Goal: Transaction & Acquisition: Purchase product/service

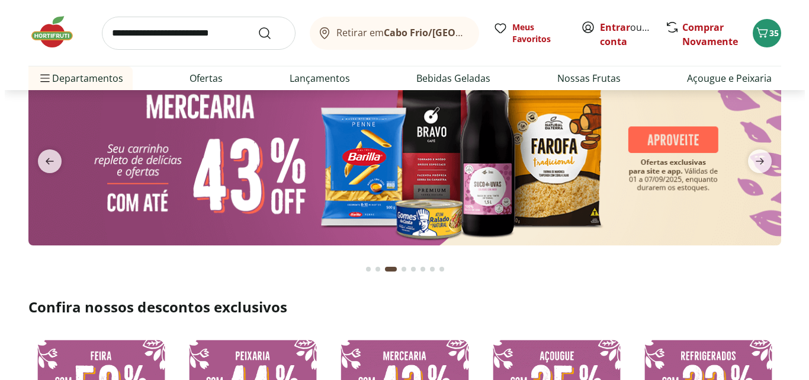
scroll to position [40, 0]
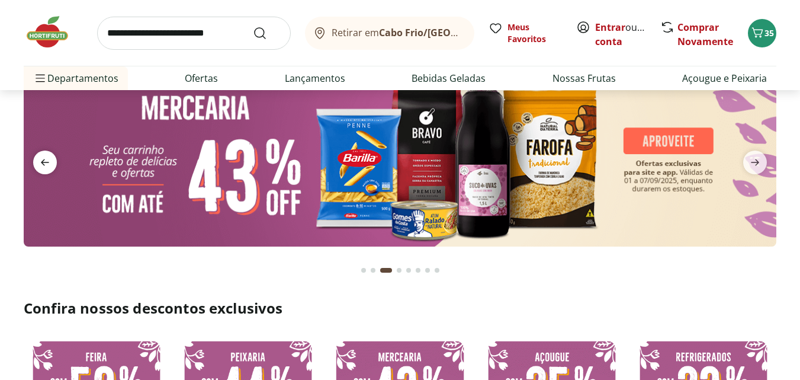
click at [46, 156] on icon "previous" at bounding box center [45, 162] width 14 height 14
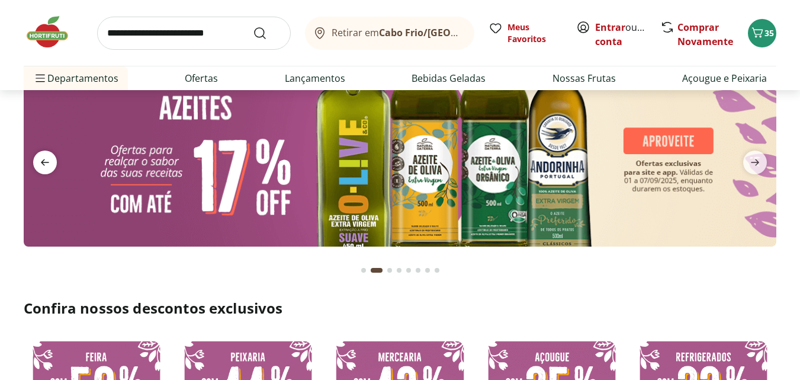
click at [46, 156] on icon "previous" at bounding box center [45, 162] width 14 height 14
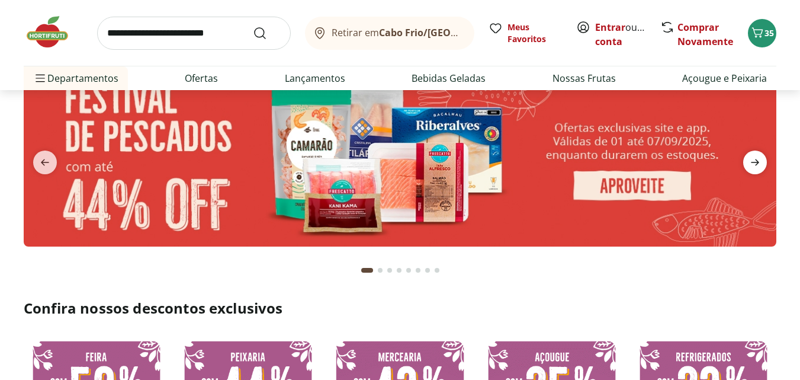
click at [757, 165] on icon "next" at bounding box center [755, 162] width 8 height 7
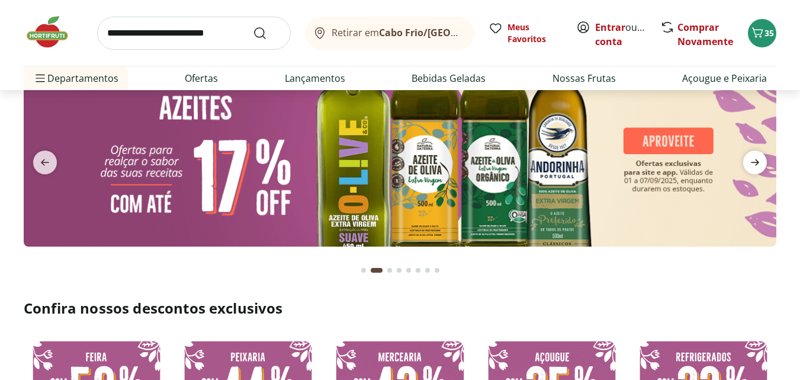
click at [757, 165] on icon "next" at bounding box center [755, 162] width 8 height 7
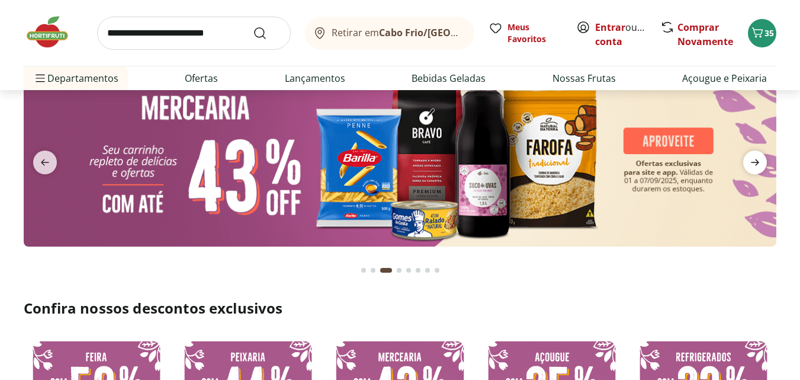
click at [757, 165] on icon "next" at bounding box center [755, 162] width 8 height 7
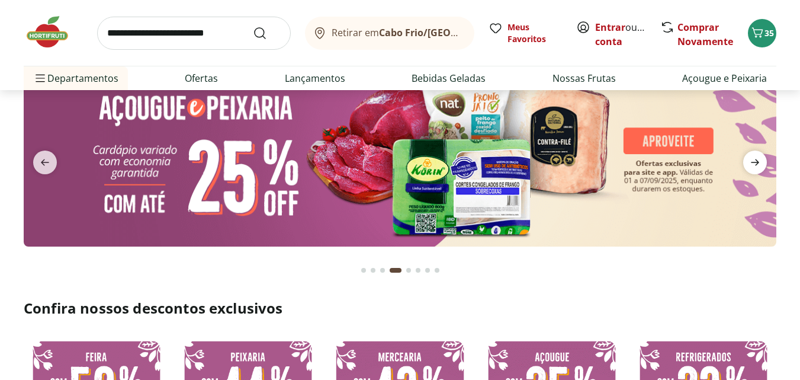
click at [757, 165] on icon "next" at bounding box center [755, 162] width 8 height 7
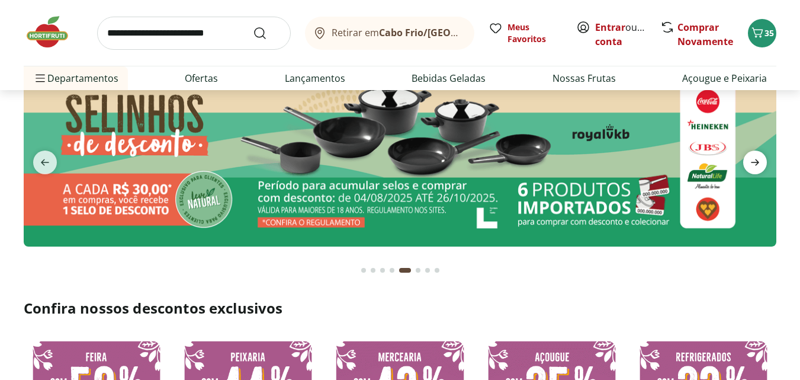
click at [757, 165] on icon "next" at bounding box center [755, 162] width 8 height 7
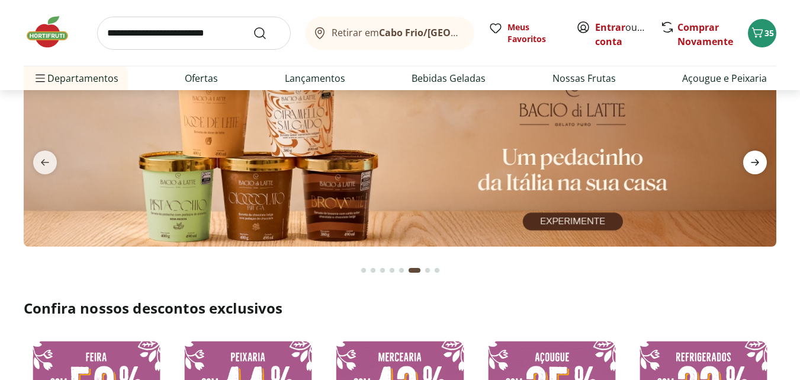
click at [757, 165] on icon "next" at bounding box center [755, 162] width 8 height 7
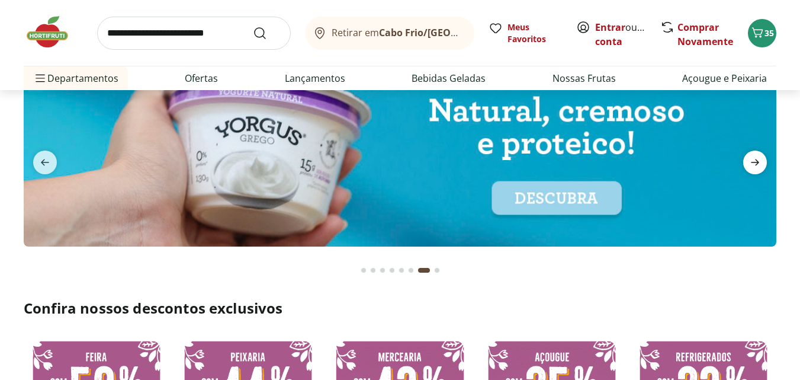
click at [757, 165] on icon "next" at bounding box center [755, 162] width 8 height 7
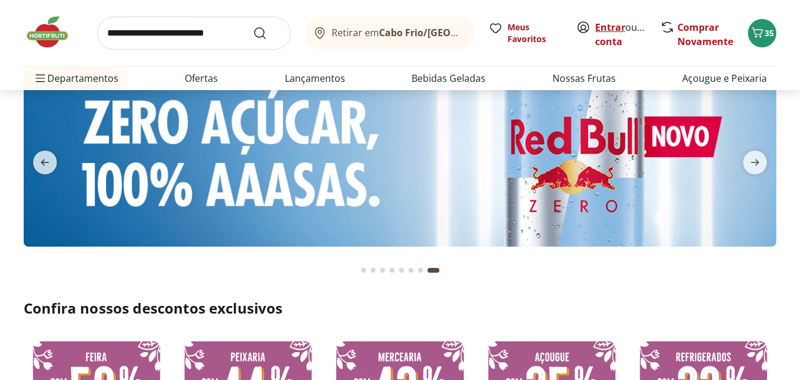
click at [612, 30] on link "Entrar" at bounding box center [610, 27] width 30 height 13
click at [768, 35] on span "35" at bounding box center [768, 32] width 9 height 11
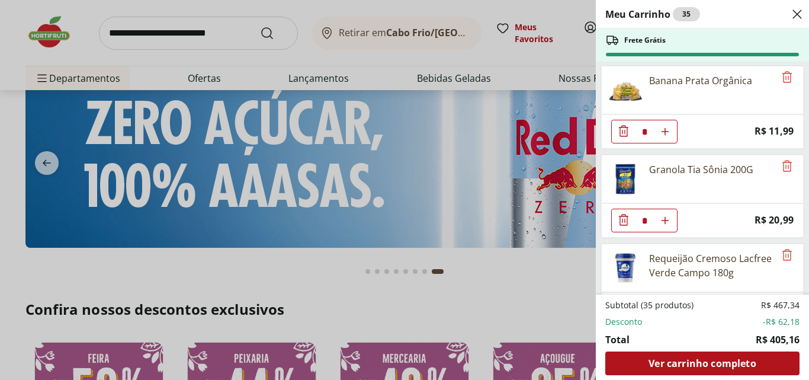
scroll to position [801, 0]
click at [623, 214] on icon "Diminuir Quantidade" at bounding box center [623, 219] width 14 height 14
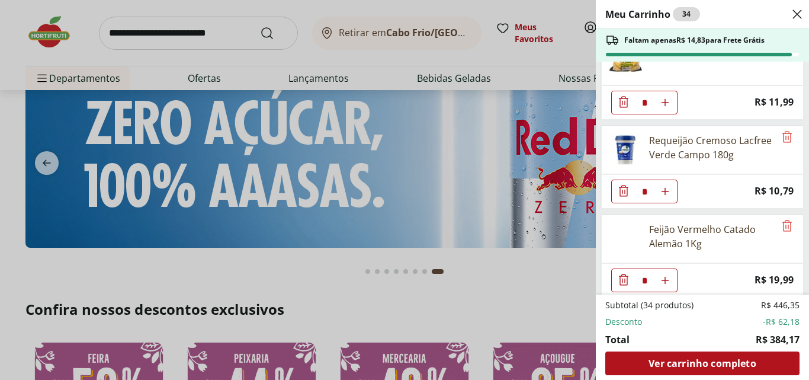
scroll to position [844, 0]
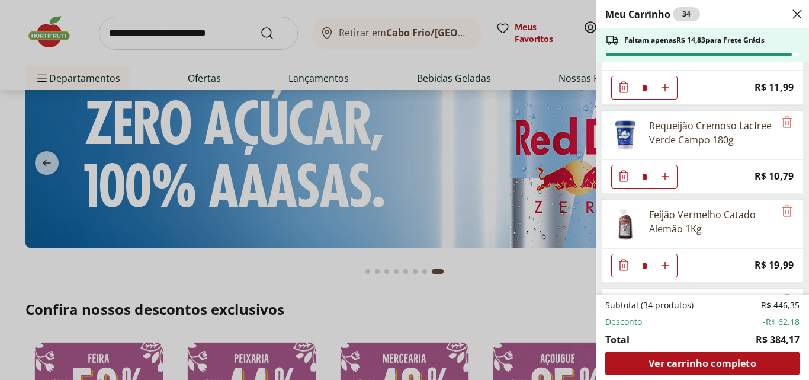
click at [619, 264] on icon "Diminuir Quantidade" at bounding box center [623, 265] width 14 height 14
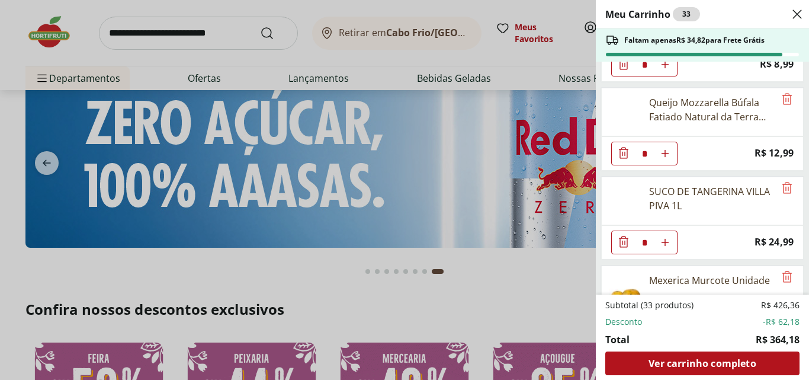
scroll to position [1312, 0]
click at [620, 241] on icon "Diminuir Quantidade" at bounding box center [623, 241] width 14 height 14
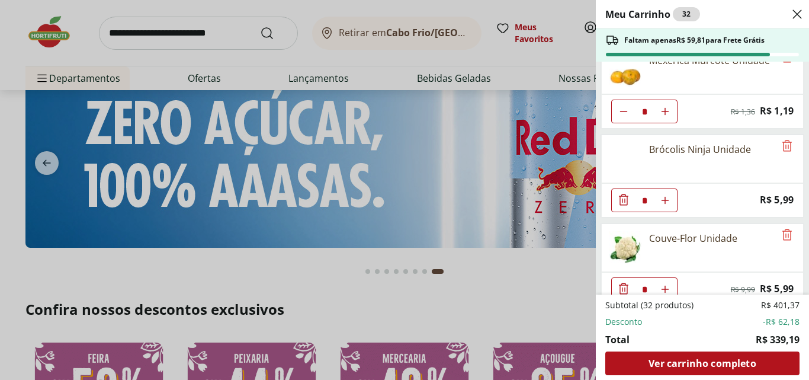
scroll to position [1458, 0]
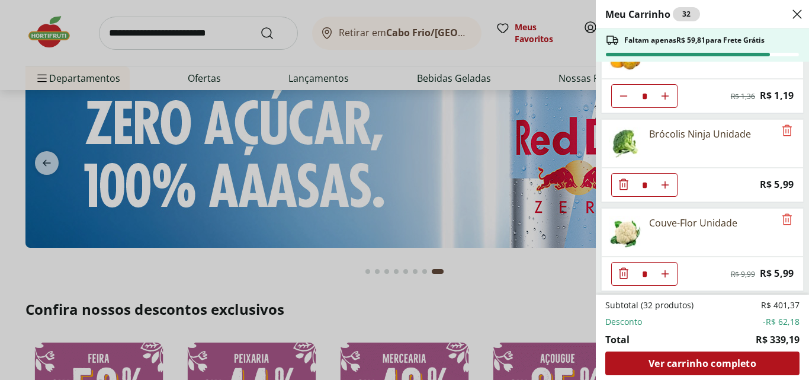
click at [624, 184] on icon "Diminuir Quantidade" at bounding box center [623, 184] width 14 height 14
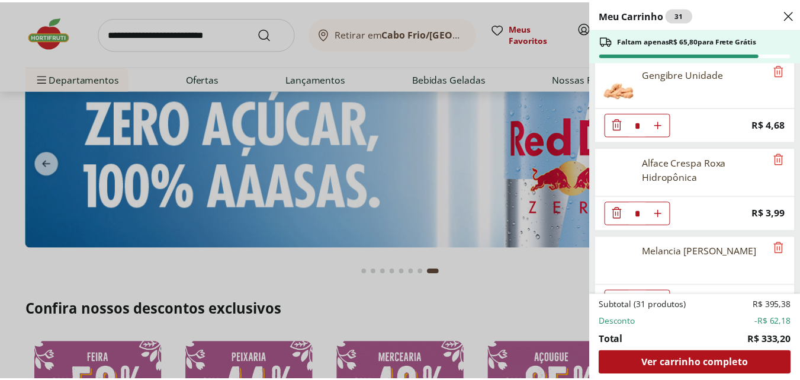
scroll to position [1992, 0]
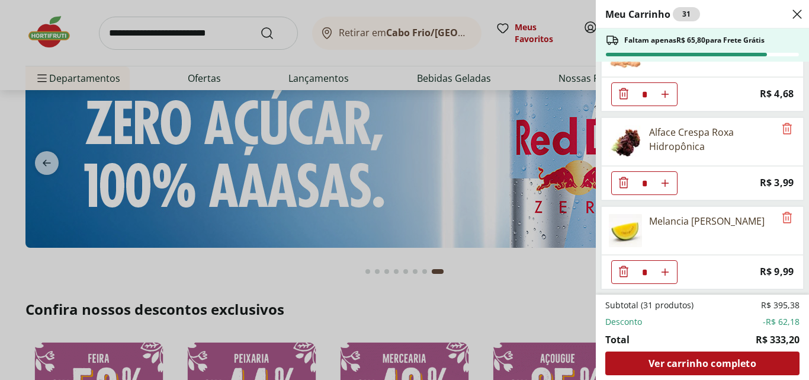
click at [501, 261] on div "Meu Carrinho 31 Faltam apenas R$ 65,80 para Frete Grátis Presunto Serrano Fatia…" at bounding box center [404, 190] width 809 height 380
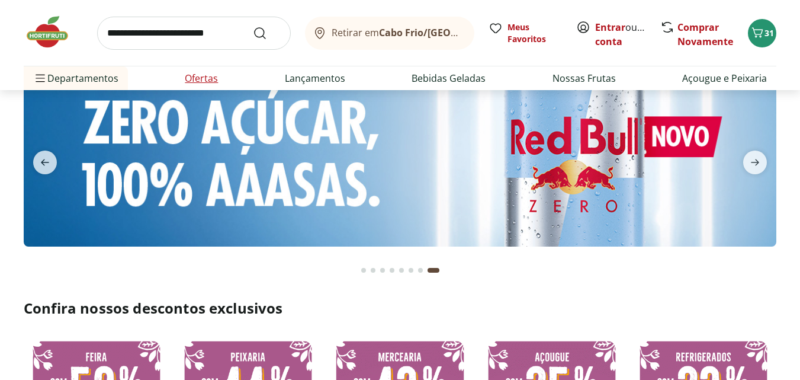
click at [211, 78] on link "Ofertas" at bounding box center [201, 78] width 33 height 14
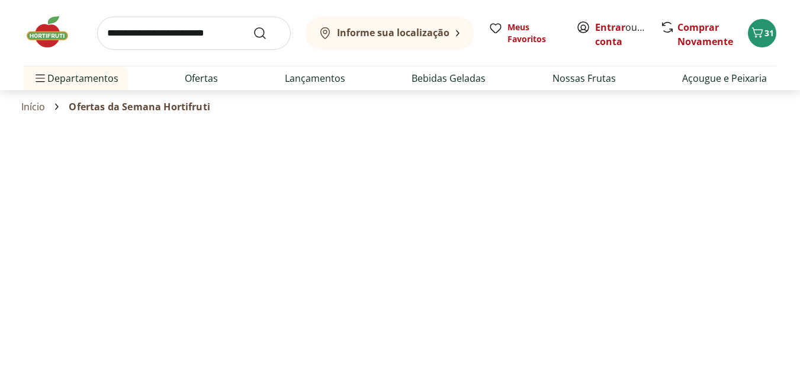
select select "**********"
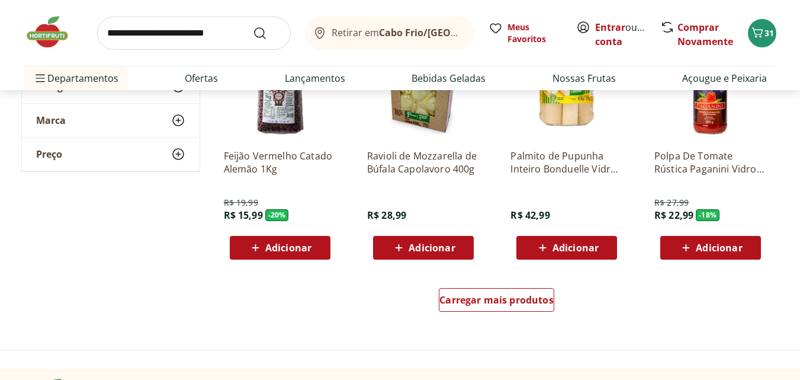
scroll to position [672, 0]
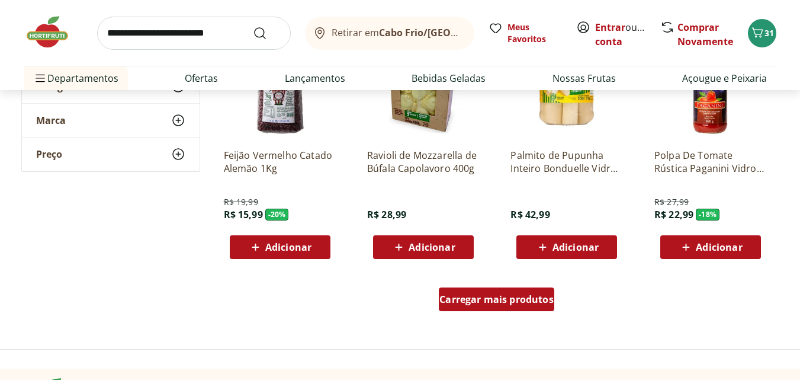
click at [504, 296] on span "Carregar mais produtos" at bounding box center [496, 298] width 114 height 9
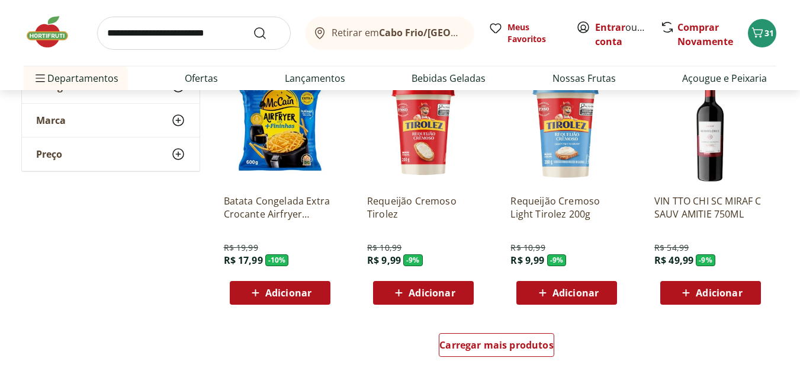
scroll to position [1399, 0]
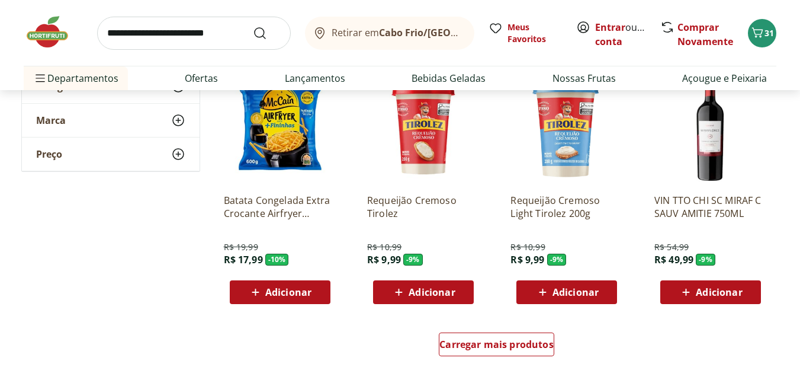
click at [316, 287] on div "Adicionar" at bounding box center [280, 291] width 82 height 21
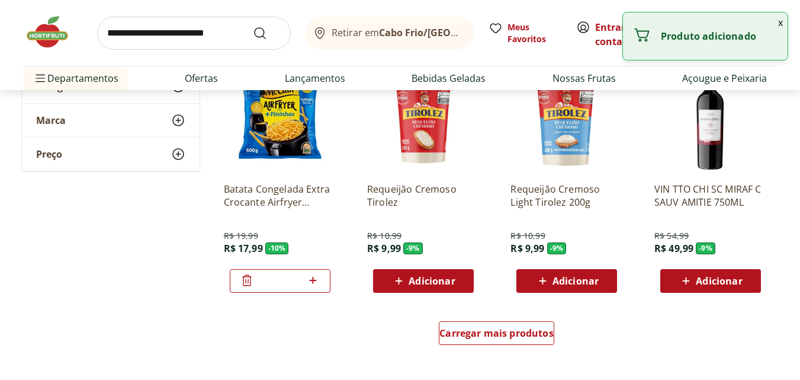
scroll to position [1411, 0]
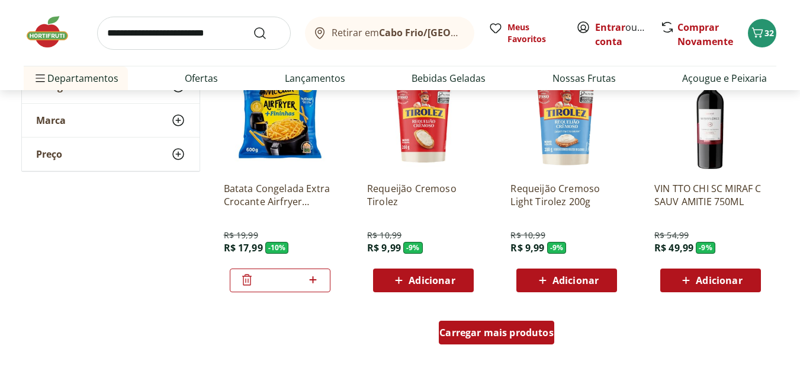
click at [516, 329] on span "Carregar mais produtos" at bounding box center [496, 331] width 114 height 9
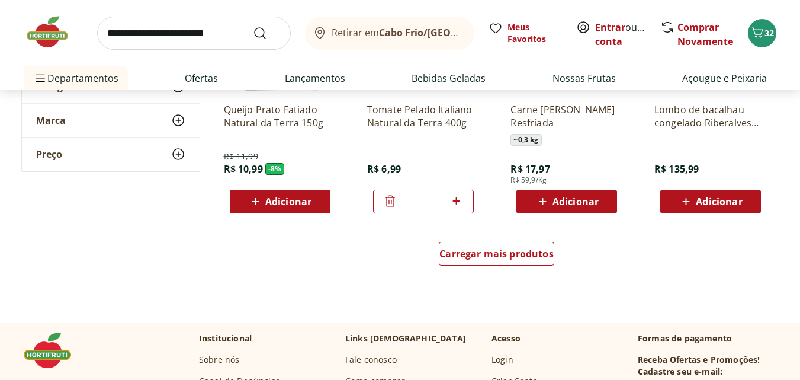
scroll to position [2274, 0]
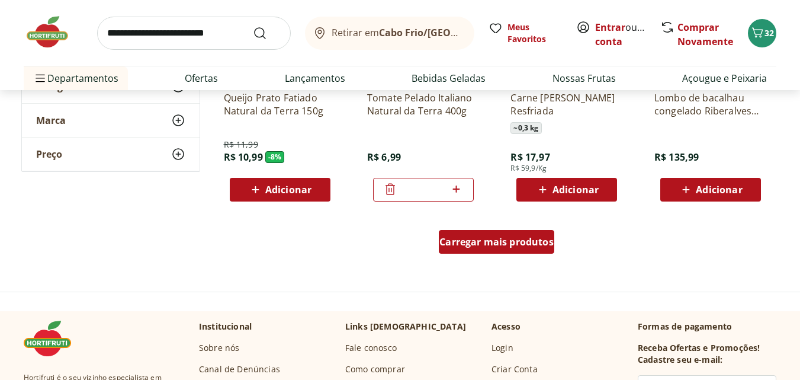
click at [475, 240] on span "Carregar mais produtos" at bounding box center [496, 241] width 114 height 9
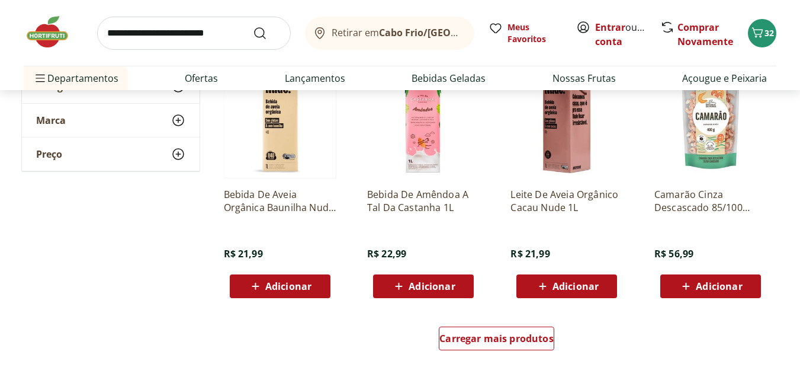
scroll to position [2950, 0]
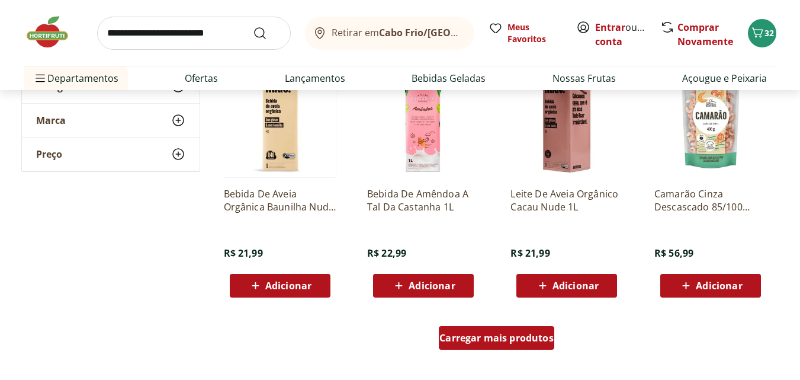
click at [471, 335] on span "Carregar mais produtos" at bounding box center [496, 337] width 114 height 9
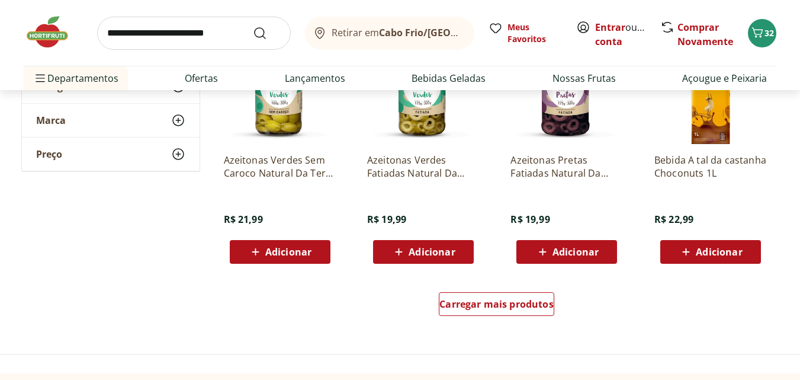
scroll to position [3756, 0]
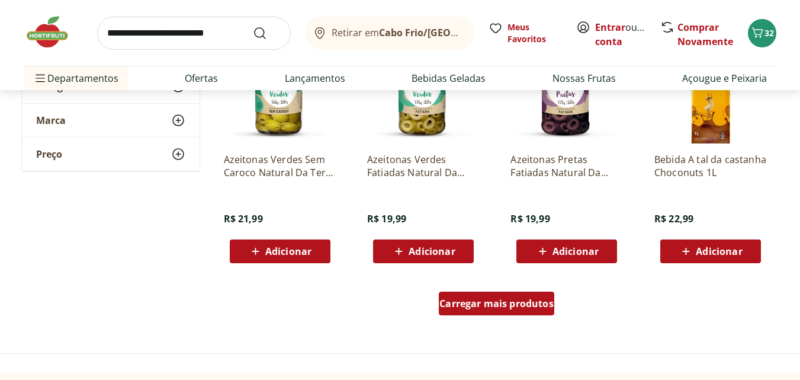
click at [494, 311] on div "Carregar mais produtos" at bounding box center [496, 303] width 115 height 24
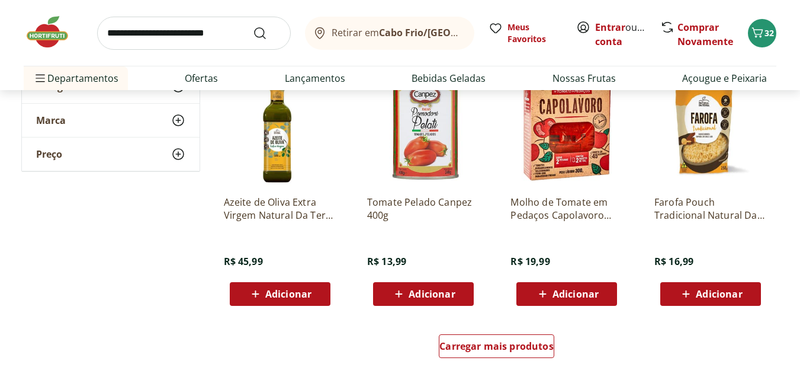
scroll to position [4486, 0]
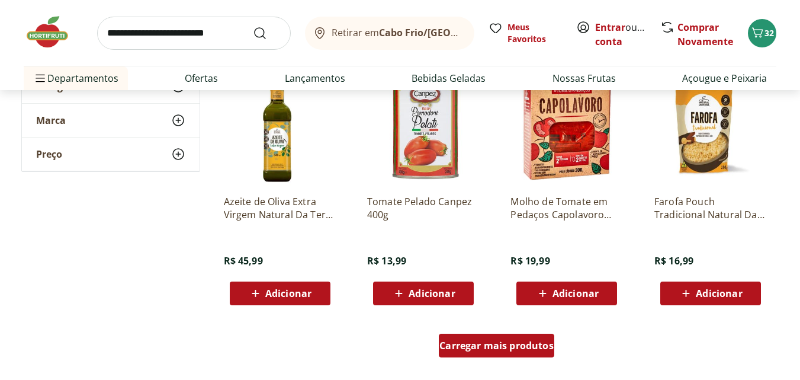
click at [500, 340] on span "Carregar mais produtos" at bounding box center [496, 344] width 114 height 9
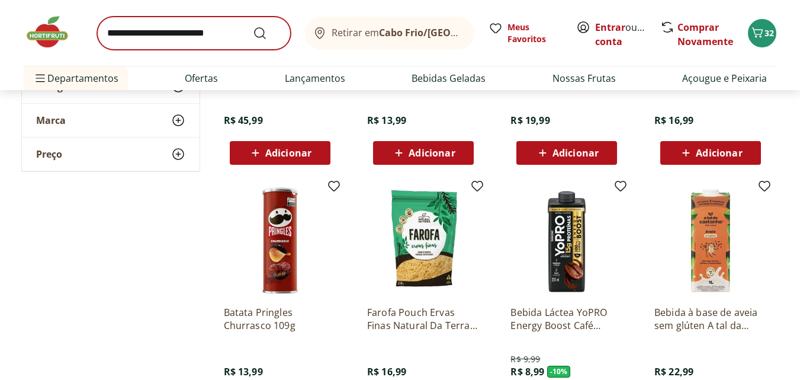
scroll to position [4616, 0]
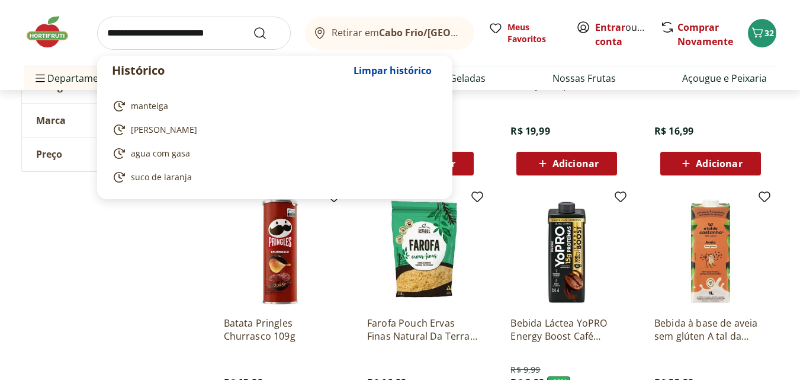
click at [187, 37] on input "search" at bounding box center [194, 33] width 194 height 33
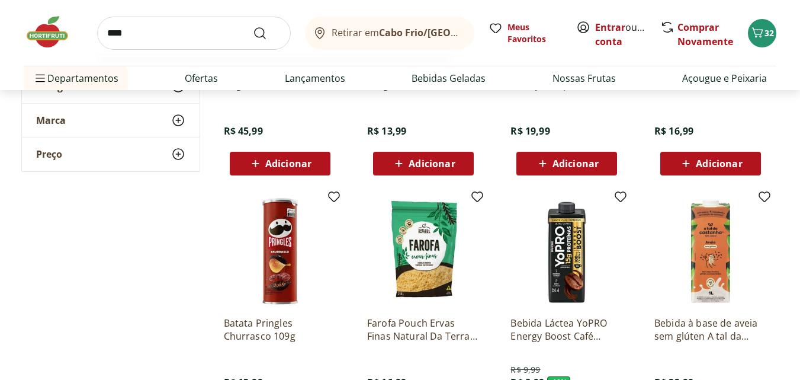
type input "****"
click at [253, 26] on button "Submit Search" at bounding box center [267, 33] width 28 height 14
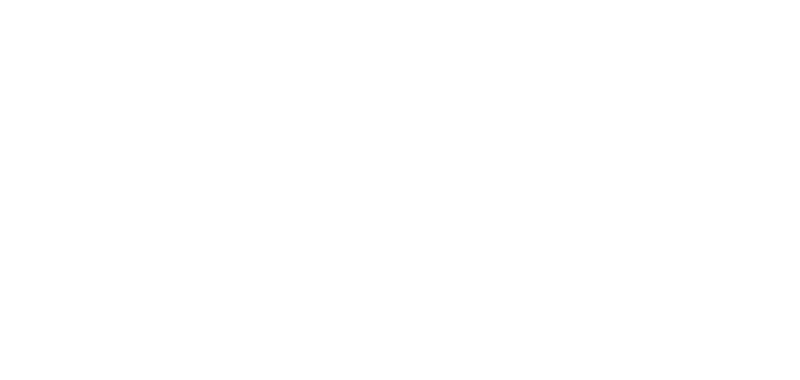
select select "**********"
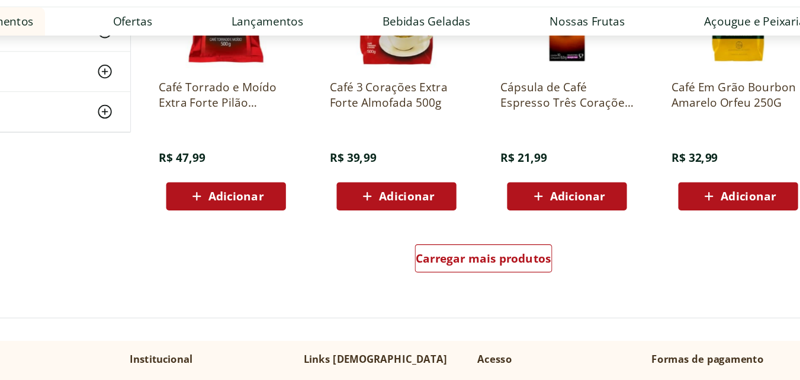
scroll to position [738, 0]
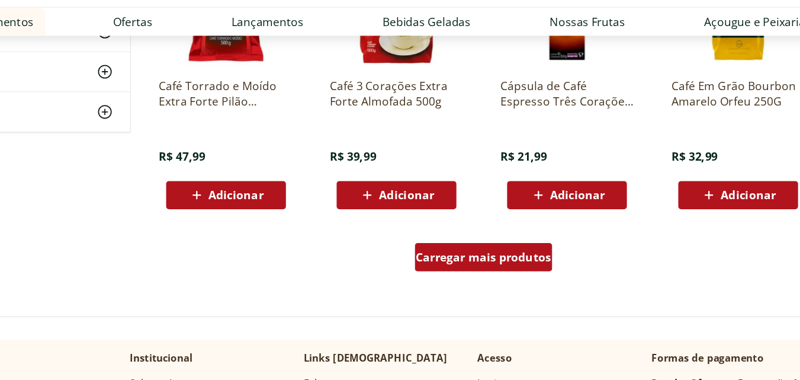
click at [505, 276] on span "Carregar mais produtos" at bounding box center [496, 275] width 114 height 9
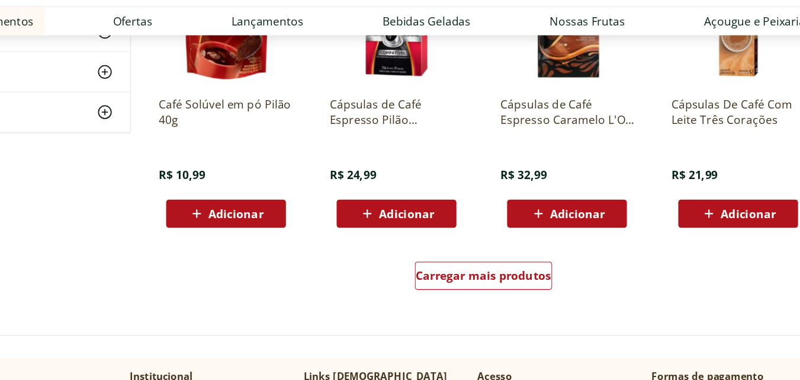
scroll to position [1494, 0]
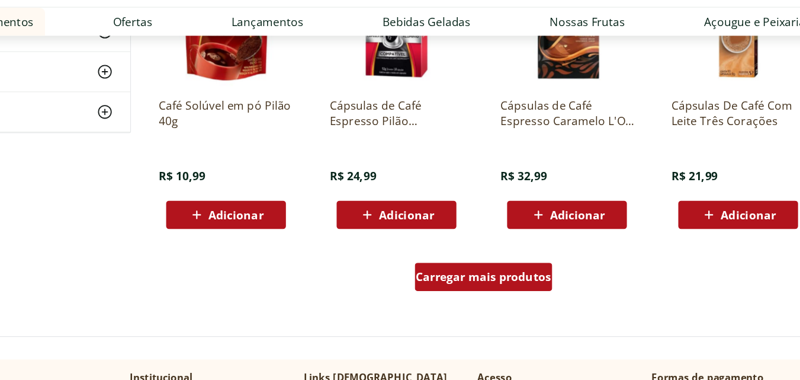
click at [464, 300] on div "Carregar mais produtos" at bounding box center [496, 293] width 115 height 24
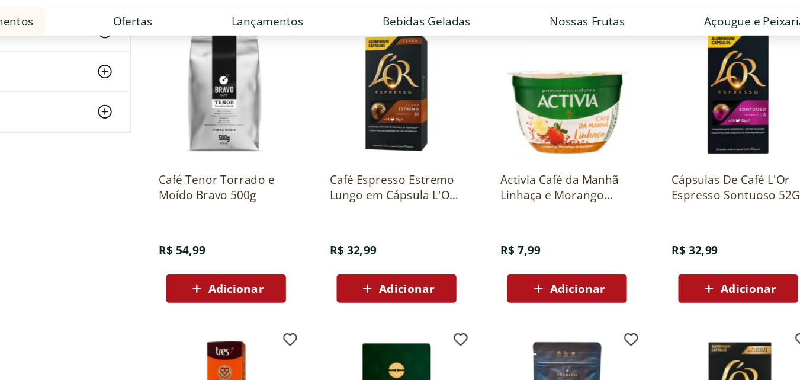
scroll to position [1731, 0]
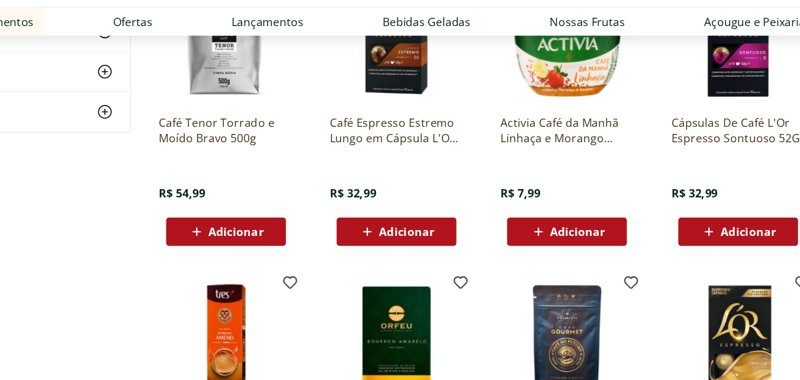
click at [409, 255] on span "Adicionar" at bounding box center [432, 254] width 46 height 9
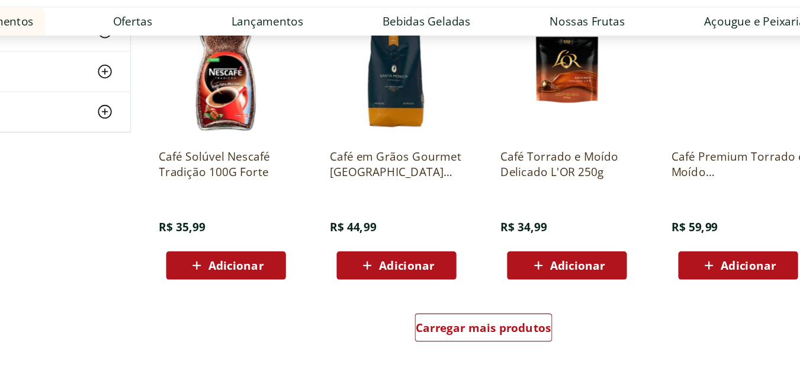
scroll to position [2276, 0]
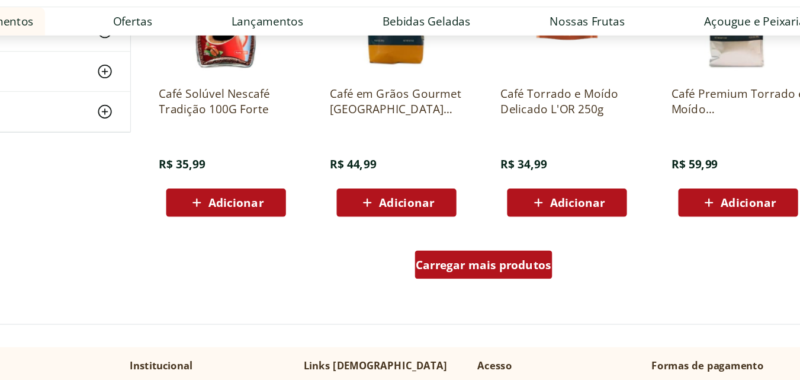
click at [490, 278] on span "Carregar mais produtos" at bounding box center [496, 282] width 114 height 9
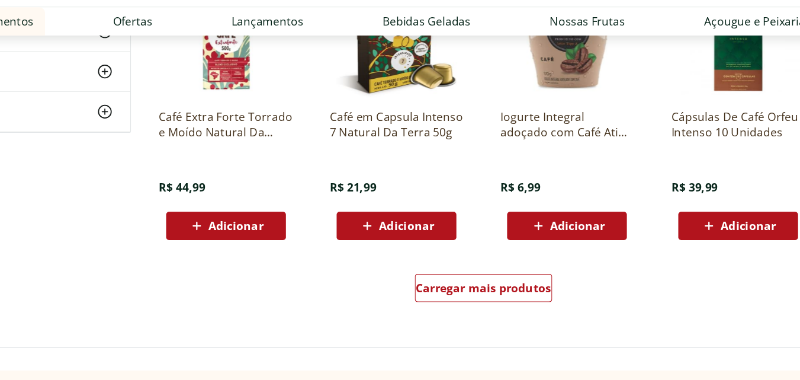
scroll to position [3033, 0]
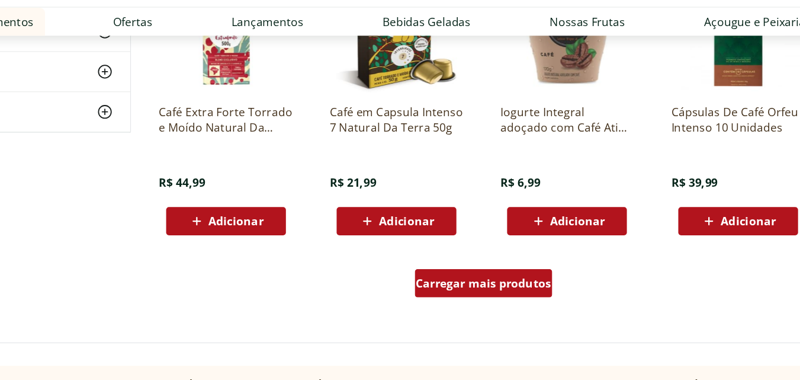
click at [482, 300] on span "Carregar mais produtos" at bounding box center [496, 297] width 114 height 9
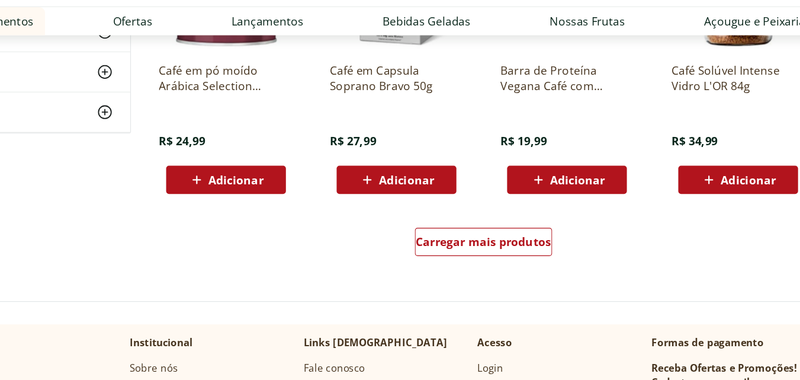
scroll to position [3839, 0]
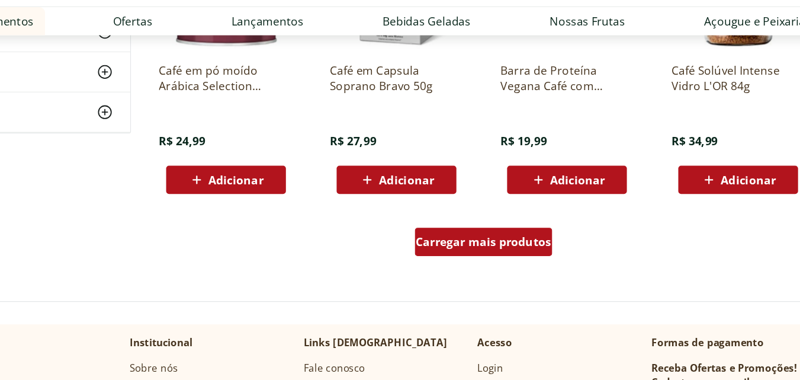
click at [466, 264] on span "Carregar mais produtos" at bounding box center [496, 263] width 114 height 9
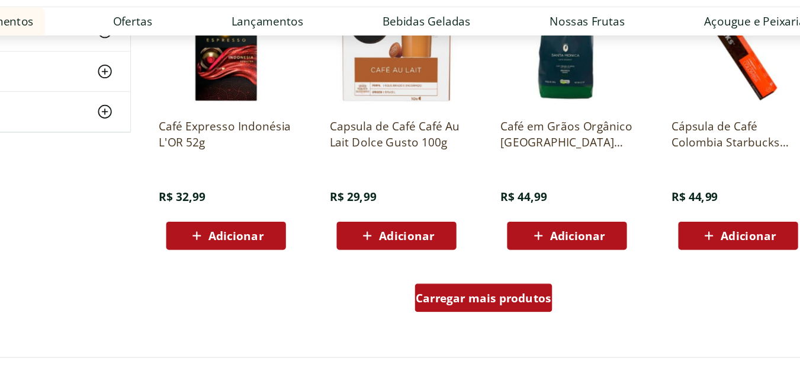
scroll to position [4565, 0]
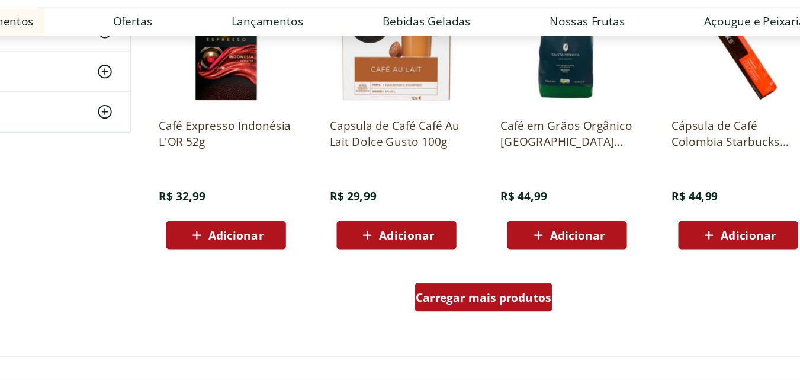
click at [481, 306] on span "Carregar mais produtos" at bounding box center [496, 309] width 114 height 9
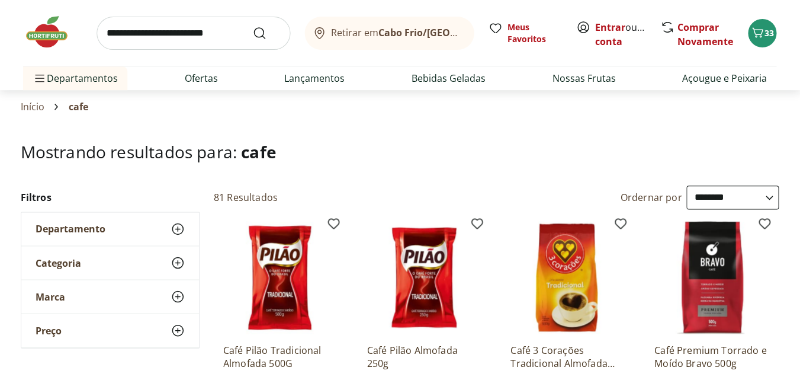
scroll to position [0, 0]
